Goal: Browse casually

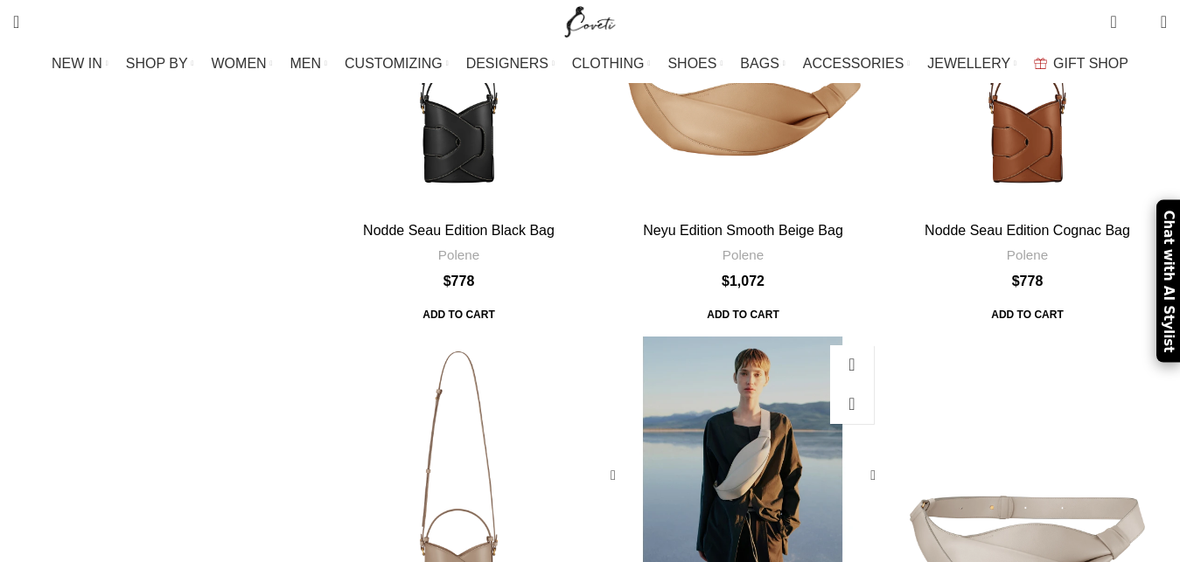
scroll to position [1071, 0]
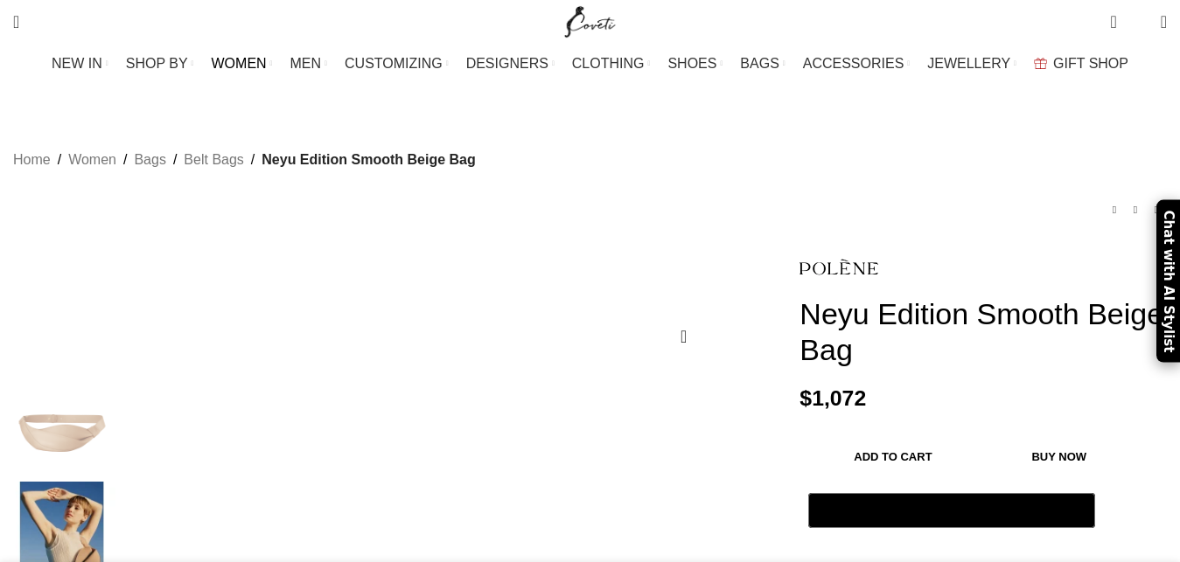
click at [267, 59] on span "WOMEN" at bounding box center [239, 63] width 55 height 17
click at [322, 69] on span "MEN" at bounding box center [305, 63] width 31 height 17
click at [267, 64] on span "WOMEN" at bounding box center [239, 63] width 55 height 17
click at [188, 70] on span "SHOP BY" at bounding box center [157, 63] width 62 height 17
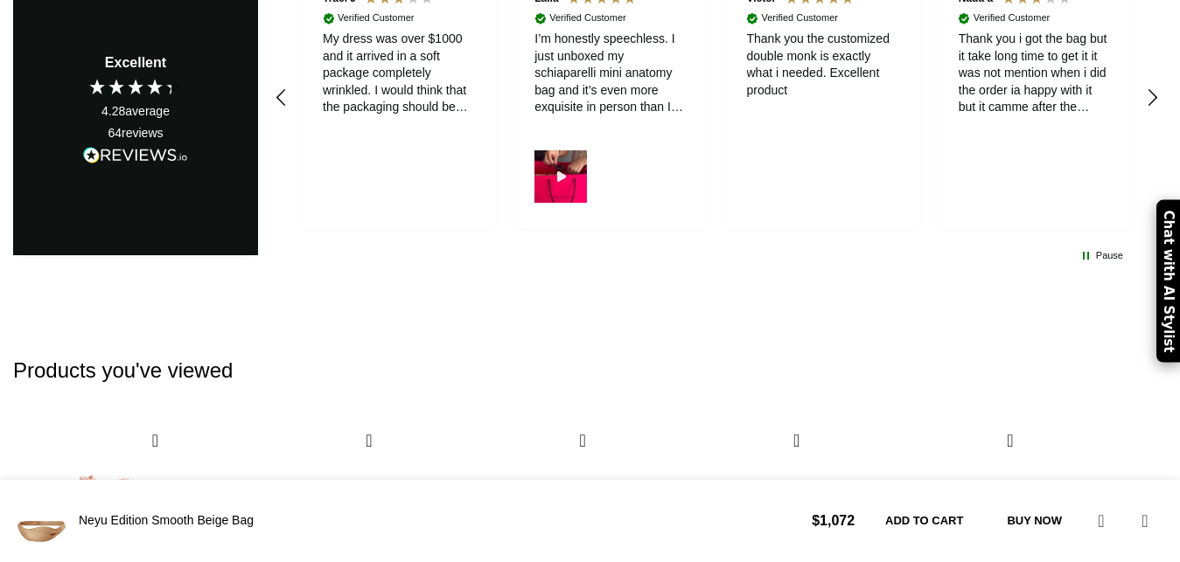
scroll to position [5459, 0]
